Goal: Transaction & Acquisition: Subscribe to service/newsletter

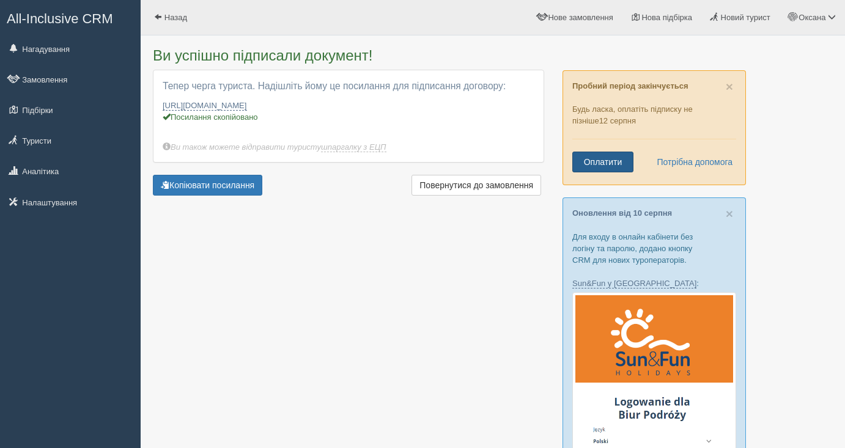
click at [610, 164] on link "Оплатити" at bounding box center [602, 162] width 61 height 21
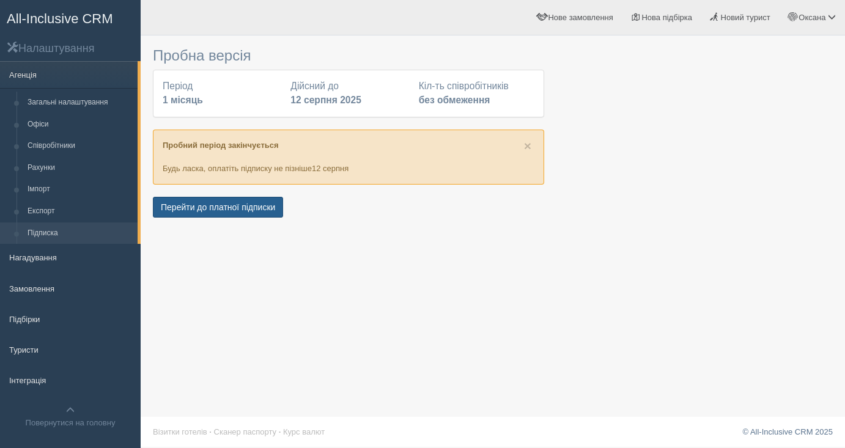
click at [249, 212] on button "Перейти до платної підписки" at bounding box center [218, 207] width 130 height 21
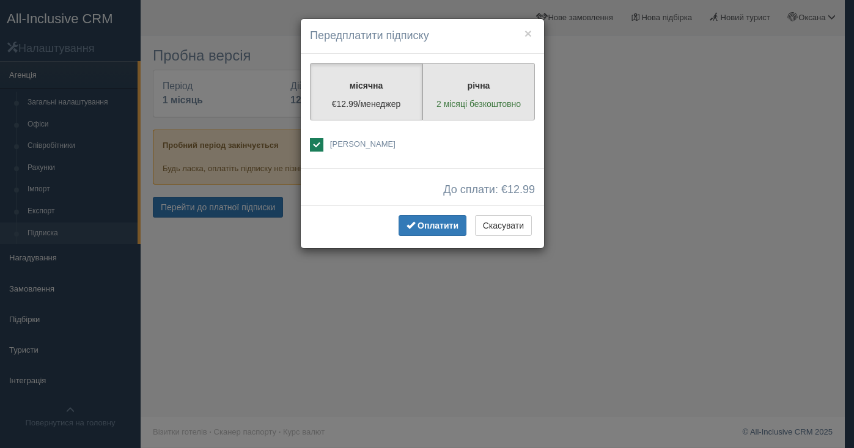
click at [478, 92] on label "річна 2 місяці безкоштовно" at bounding box center [479, 91] width 113 height 57
radio input "true"
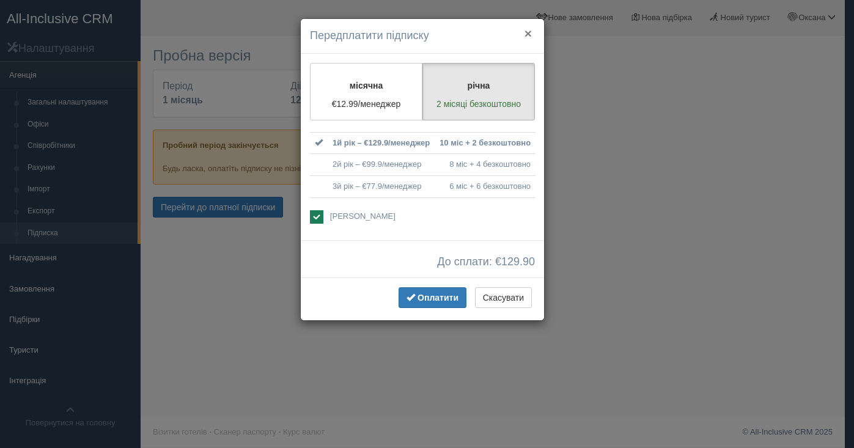
click at [530, 31] on button "×" at bounding box center [528, 33] width 7 height 13
